Goal: Task Accomplishment & Management: Complete application form

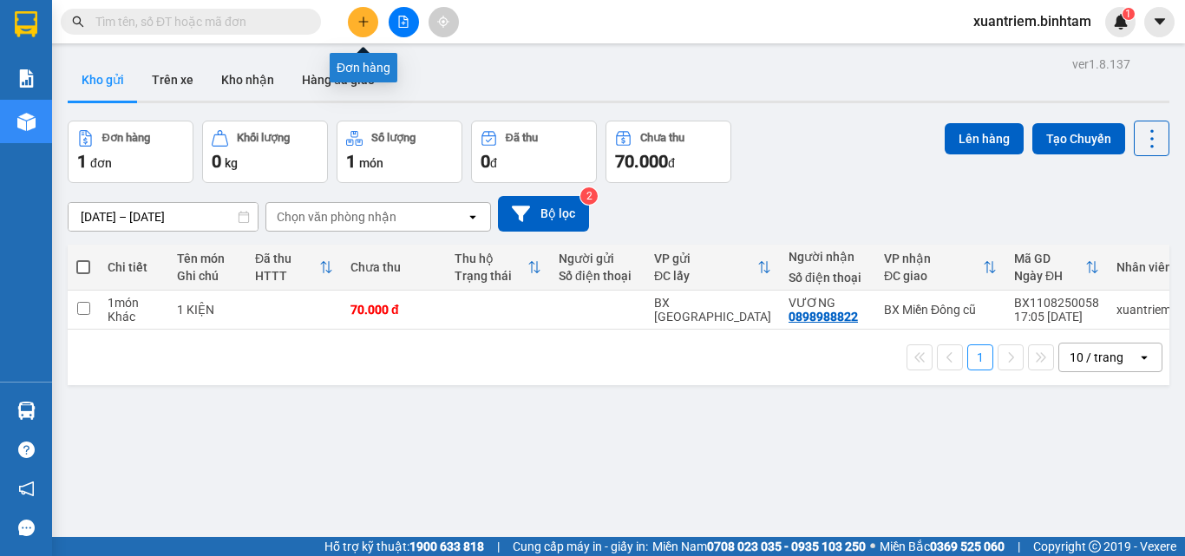
click at [357, 18] on icon "plus" at bounding box center [363, 22] width 12 height 12
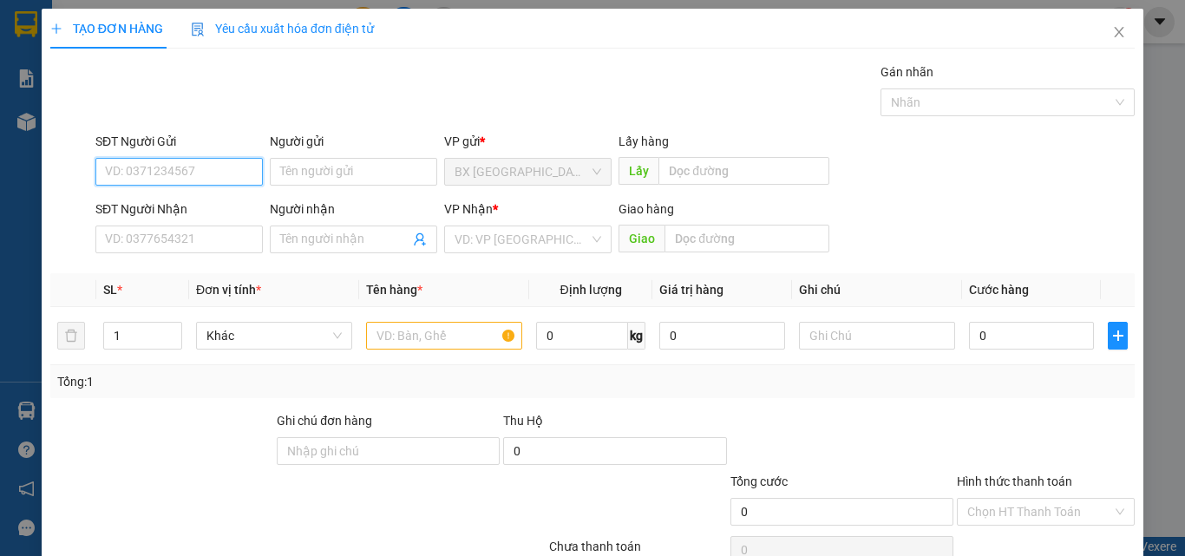
click at [232, 162] on input "SĐT Người Gửi" at bounding box center [178, 172] width 167 height 28
drag, startPoint x: 213, startPoint y: 169, endPoint x: 195, endPoint y: 243, distance: 76.0
click at [213, 168] on input "0950870954" at bounding box center [178, 172] width 167 height 28
type input "0950870954"
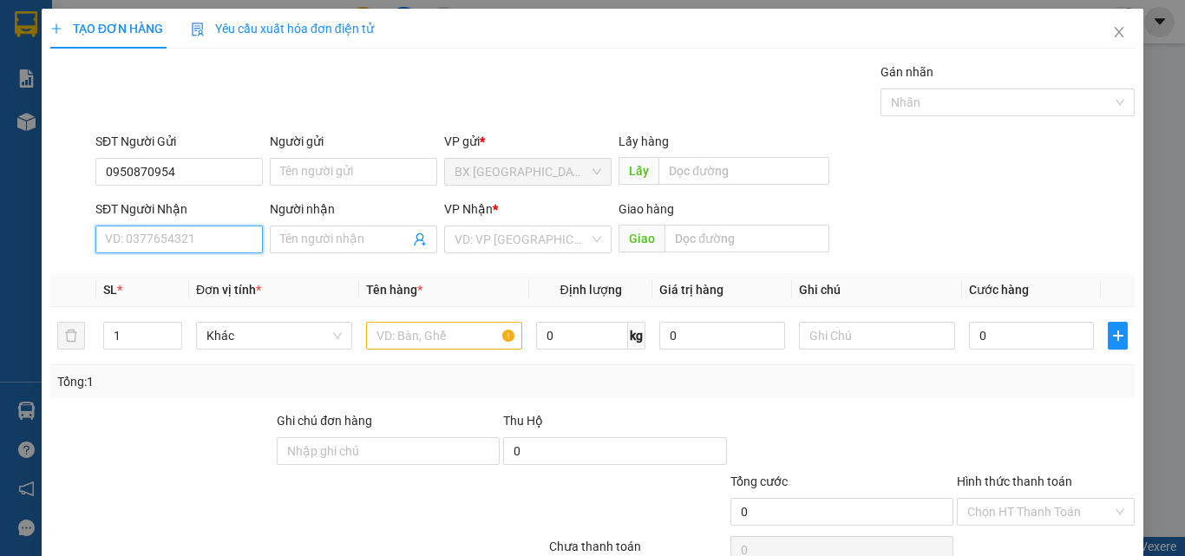
click at [193, 248] on input "SĐT Người Nhận" at bounding box center [178, 240] width 167 height 28
click at [207, 234] on input "0943521215" at bounding box center [178, 240] width 167 height 28
type input "0943521215"
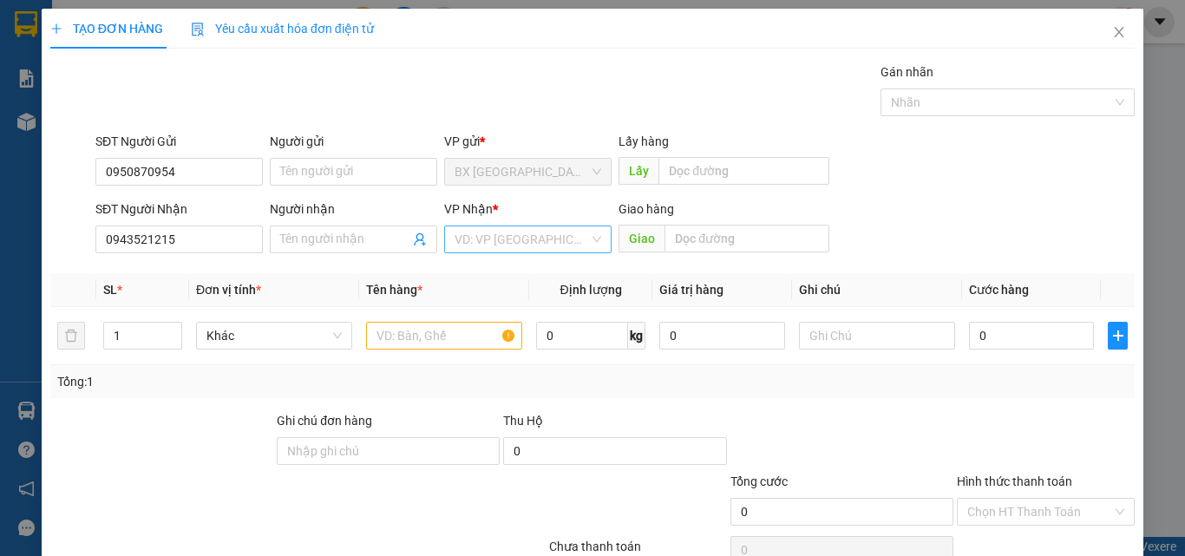
click at [539, 238] on input "search" at bounding box center [522, 239] width 134 height 26
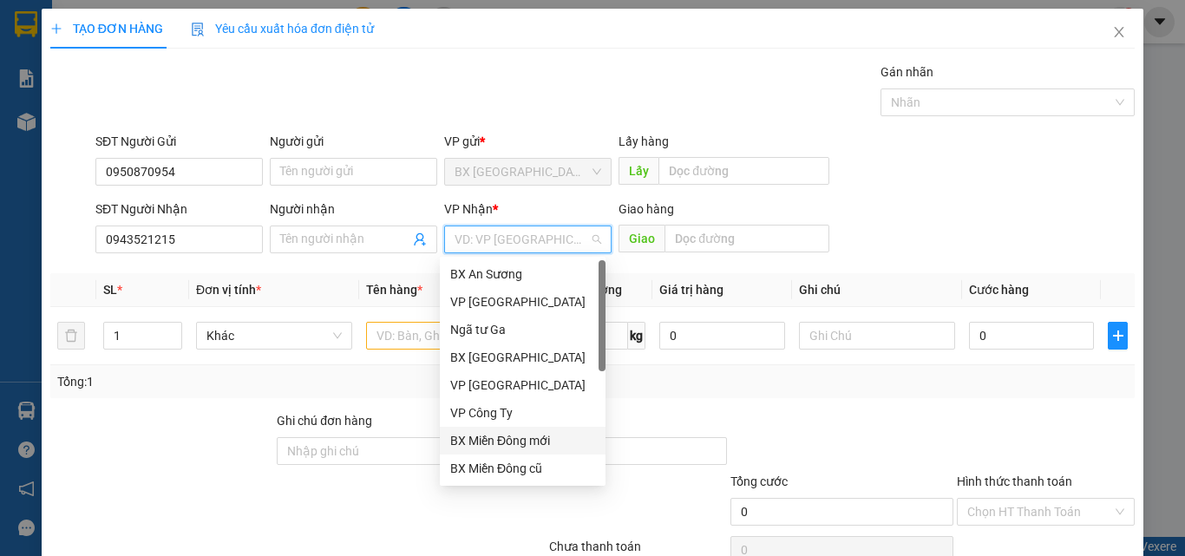
scroll to position [56, 0]
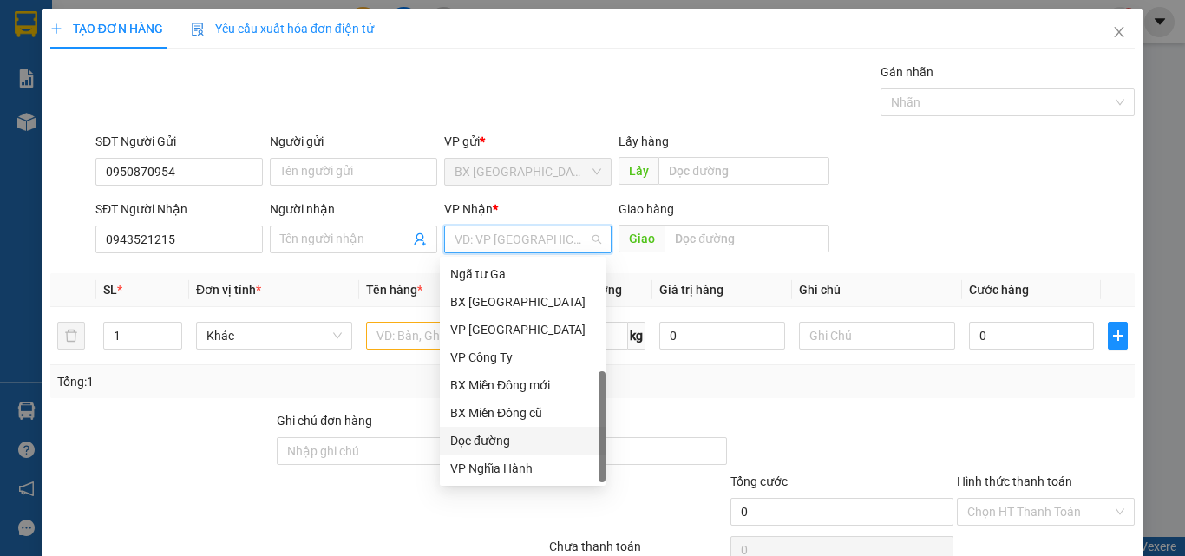
click at [519, 433] on div "Dọc đường" at bounding box center [522, 440] width 145 height 19
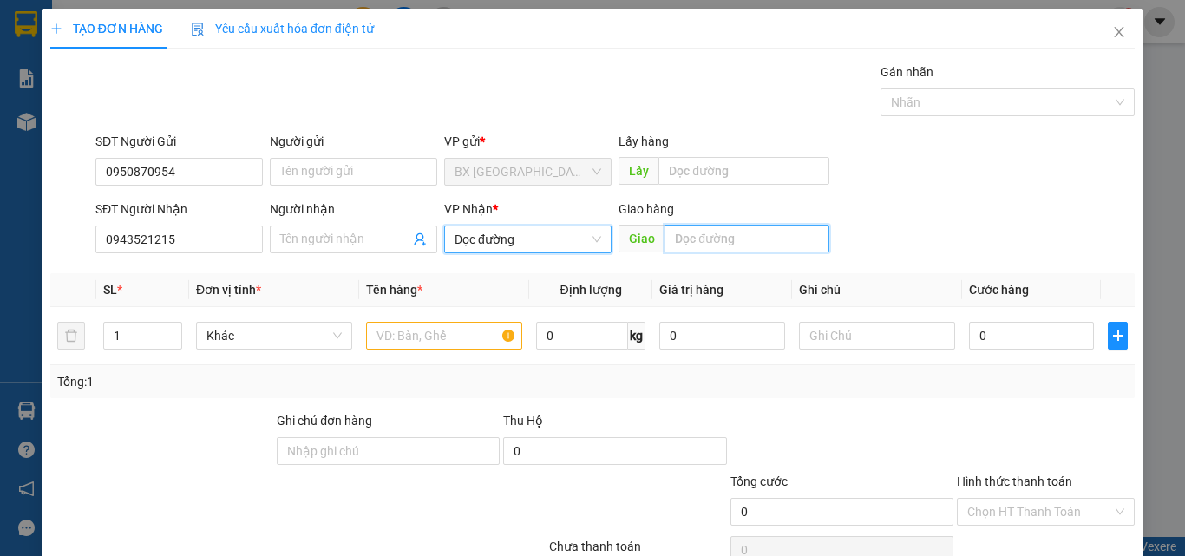
click at [724, 247] on input "text" at bounding box center [747, 239] width 165 height 28
type input "hưng thịnh"
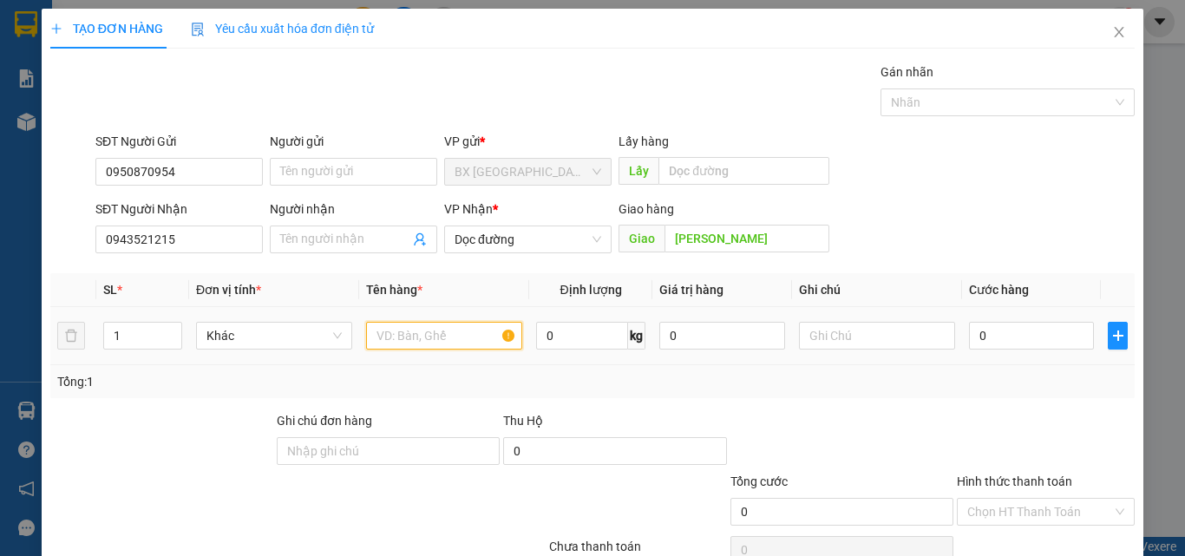
click at [478, 343] on input "text" at bounding box center [444, 336] width 156 height 28
type input "1 t giấy"
click at [977, 336] on input "0" at bounding box center [1031, 336] width 125 height 28
type input "7"
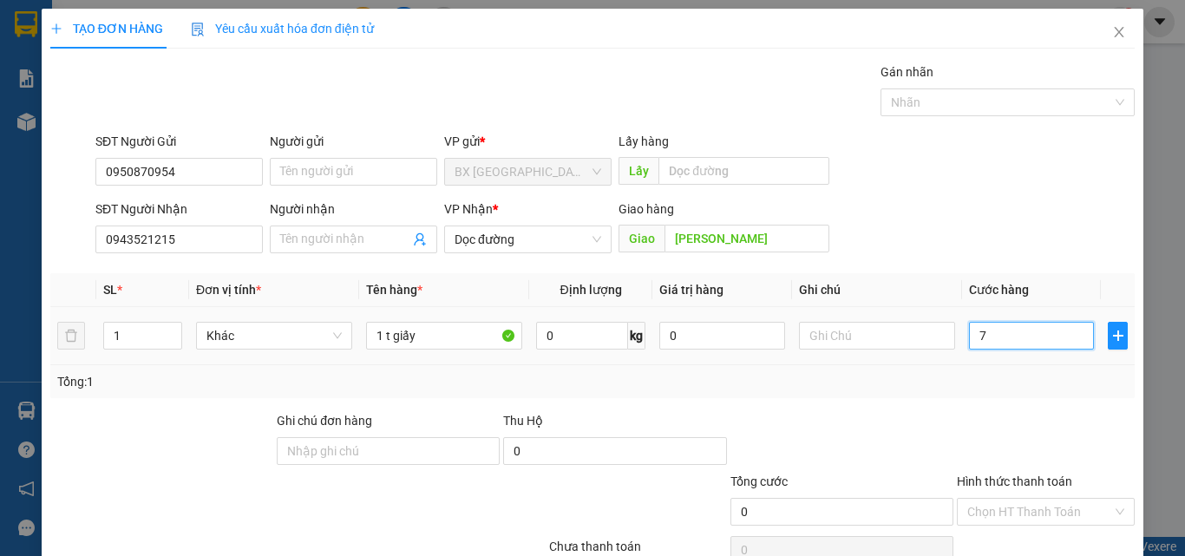
type input "7"
type input "70"
type input "700"
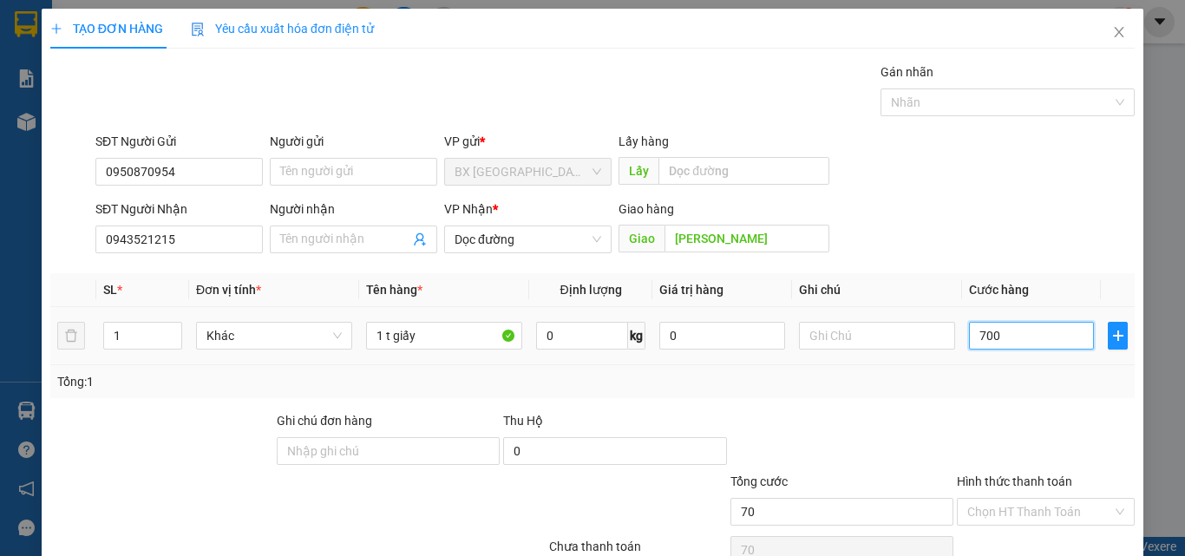
type input "700"
type input "7.000"
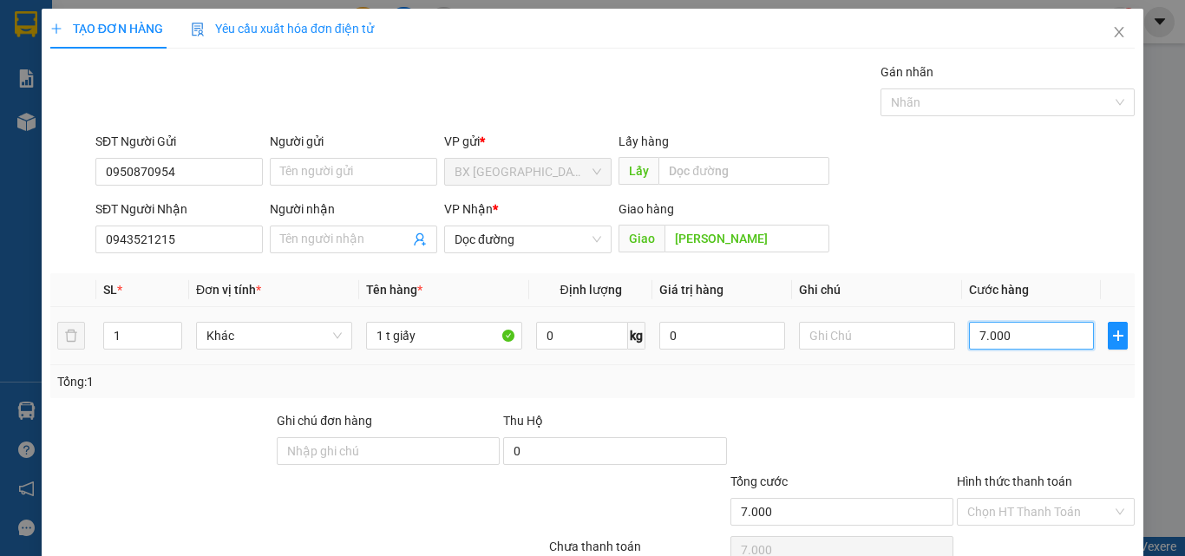
type input "70.000"
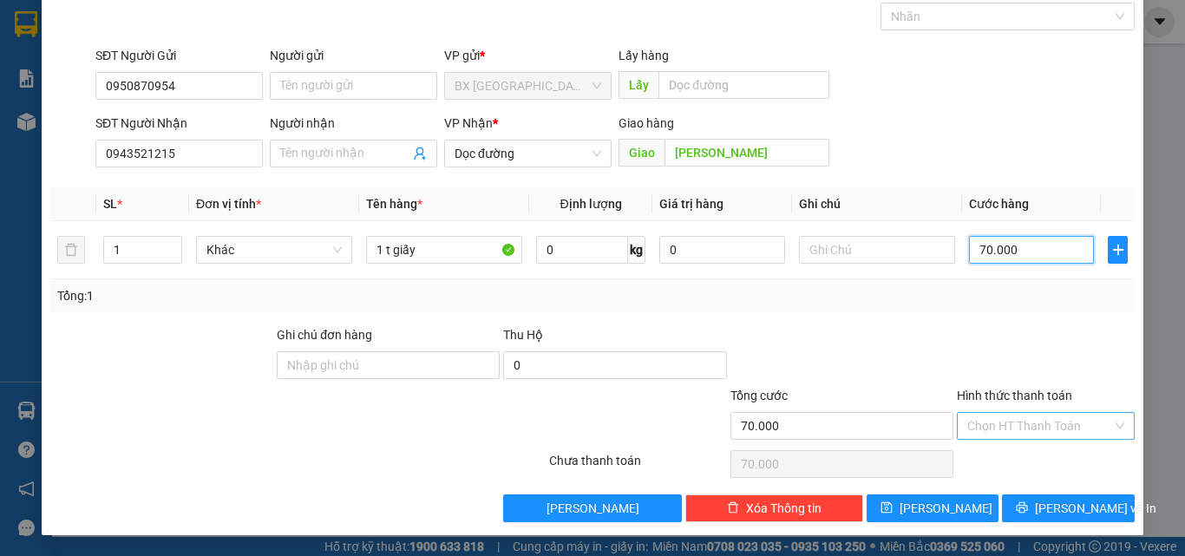
type input "70.000"
click at [1023, 429] on input "Hình thức thanh toán" at bounding box center [1039, 426] width 145 height 26
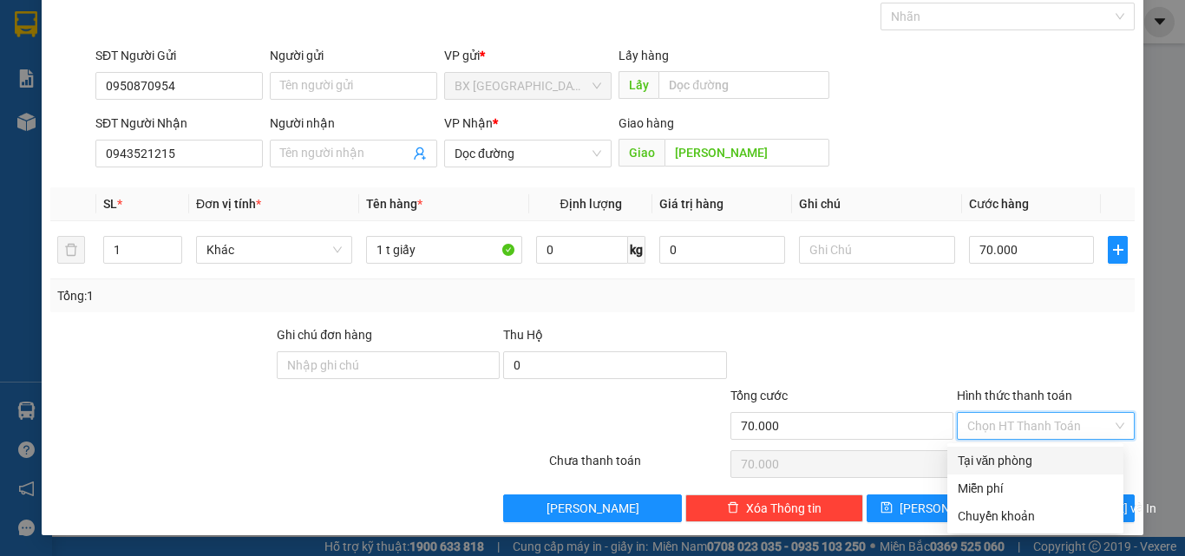
click at [1027, 455] on div "Tại văn phòng" at bounding box center [1035, 460] width 155 height 19
type input "0"
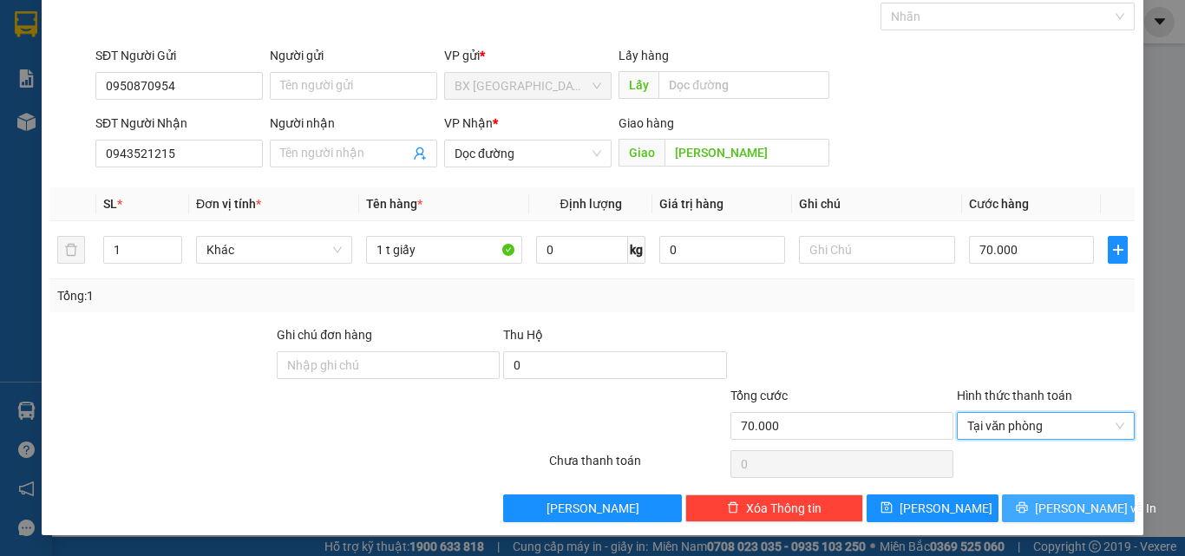
click at [1042, 508] on span "Lưu và In" at bounding box center [1095, 508] width 121 height 19
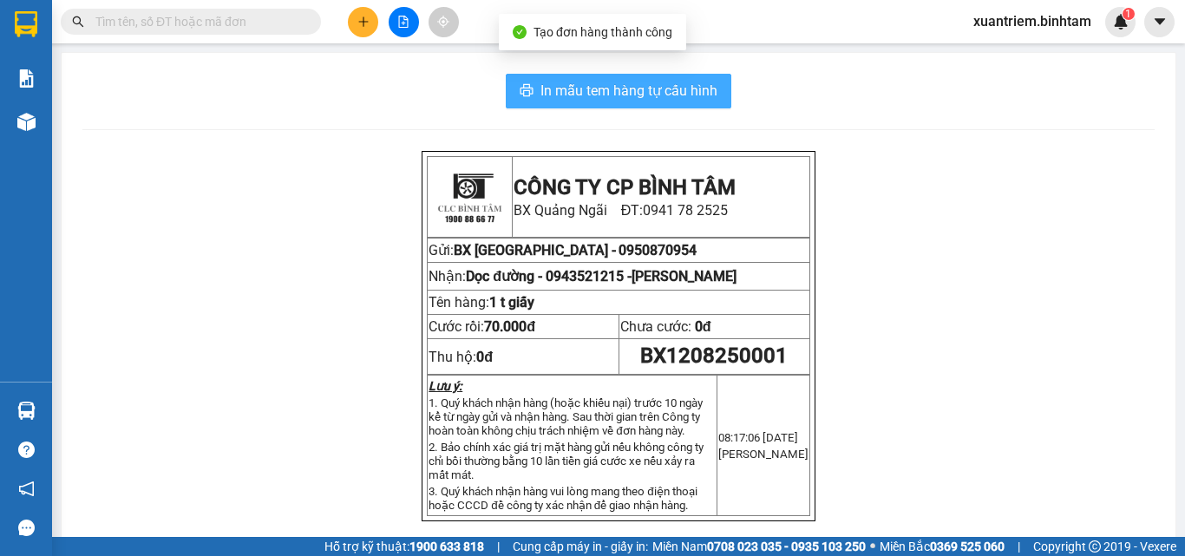
click at [678, 86] on span "In mẫu tem hàng tự cấu hình" at bounding box center [629, 91] width 177 height 22
